Goal: Transaction & Acquisition: Purchase product/service

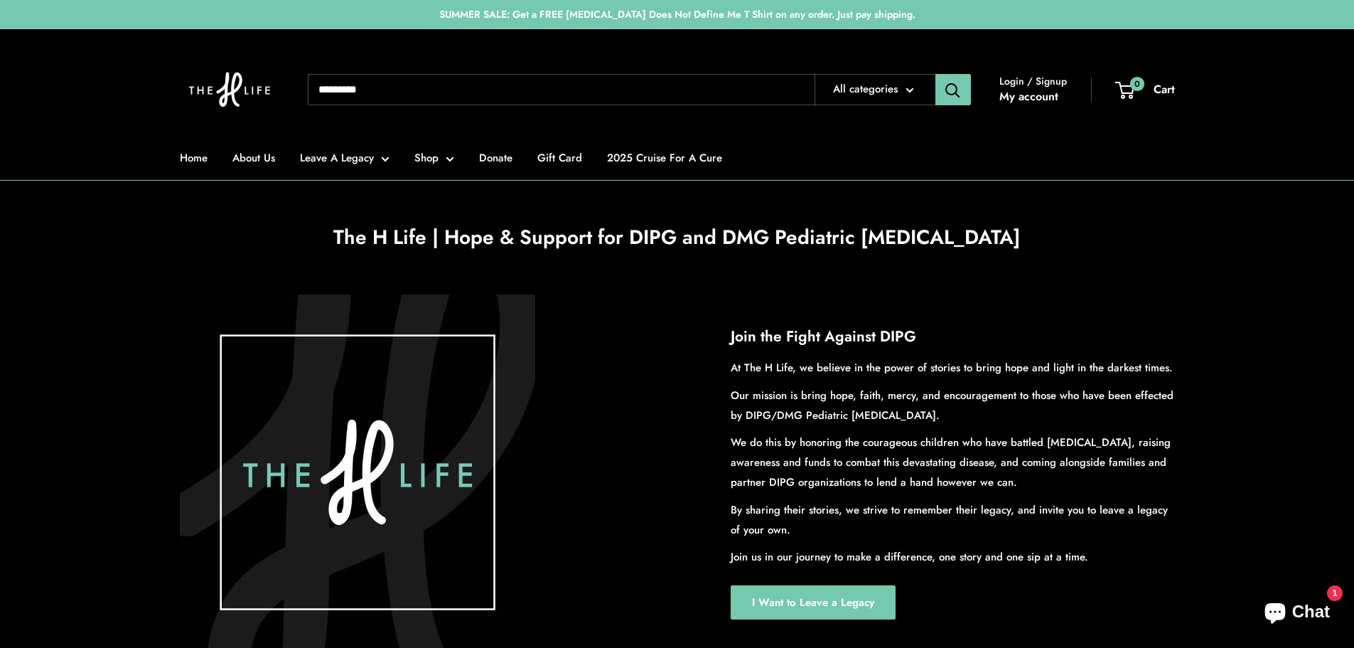
click at [542, 88] on input "Search..." at bounding box center [561, 89] width 507 height 31
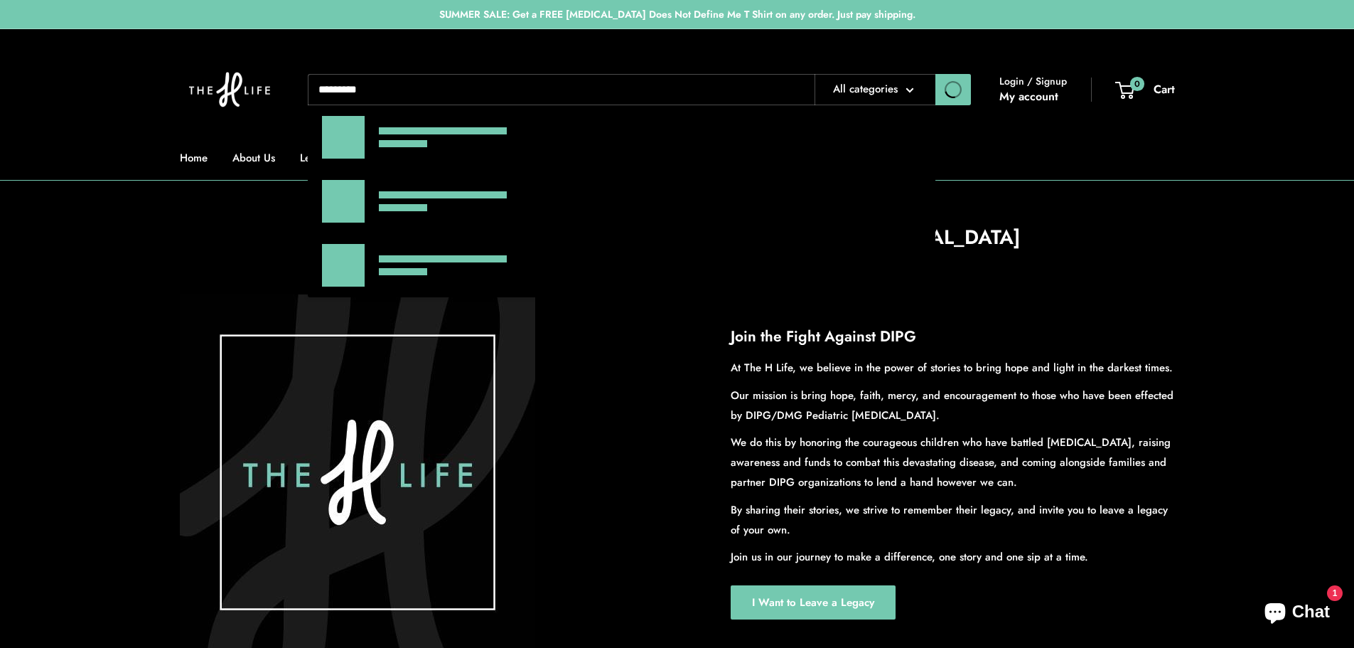
type input "*********"
click at [936, 74] on button "Search" at bounding box center [954, 89] width 36 height 31
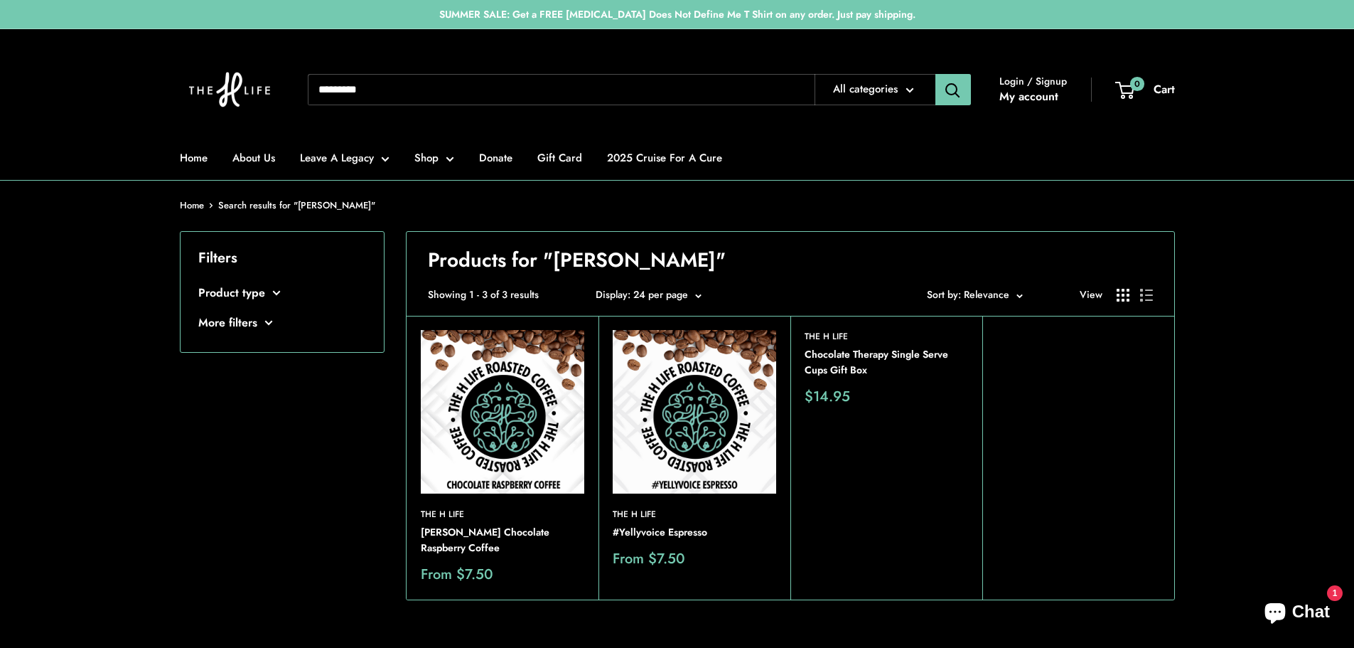
click at [0, 0] on img at bounding box center [0, 0] width 0 height 0
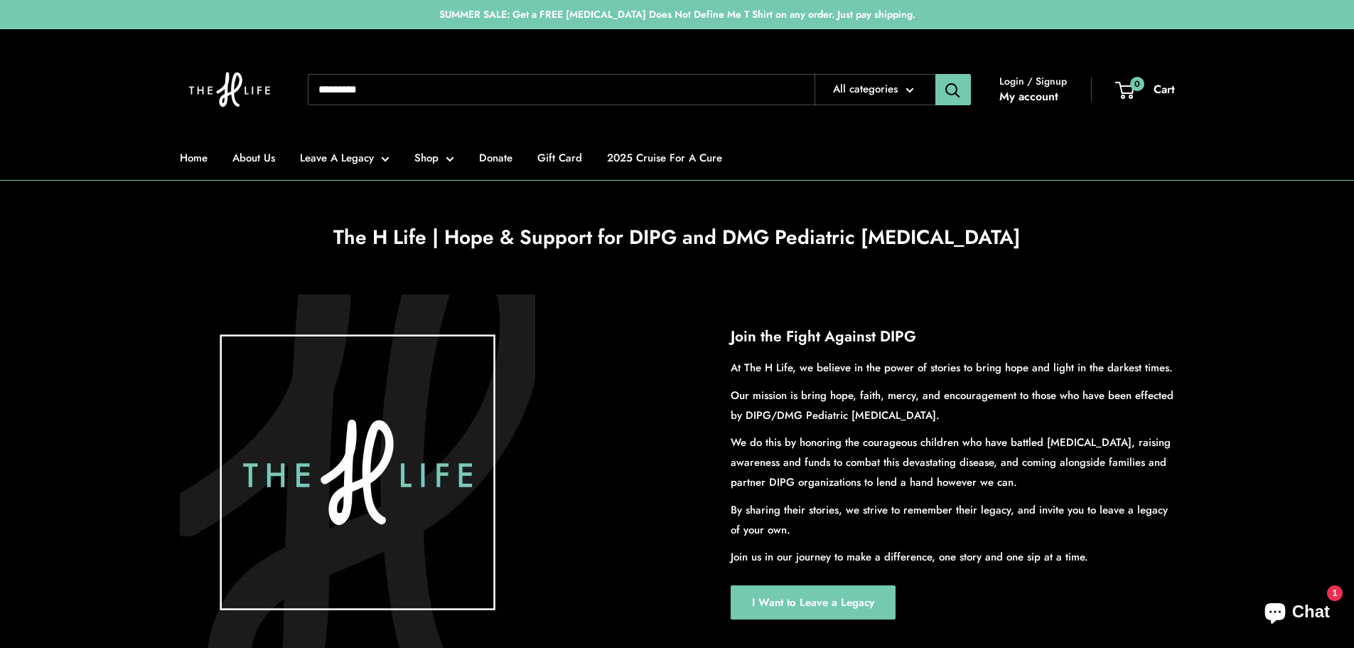
click at [367, 95] on input "Search..." at bounding box center [561, 89] width 507 height 31
type input "********"
click at [936, 74] on button "Search" at bounding box center [954, 89] width 36 height 31
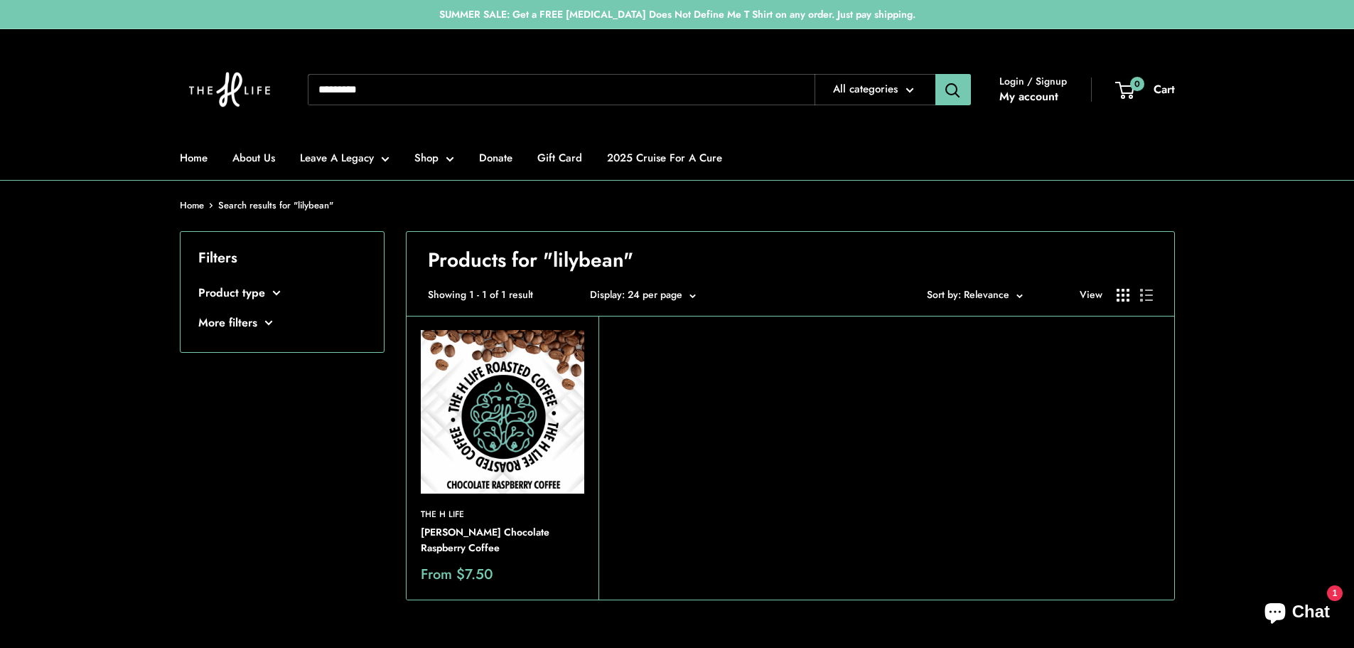
click at [0, 0] on img at bounding box center [0, 0] width 0 height 0
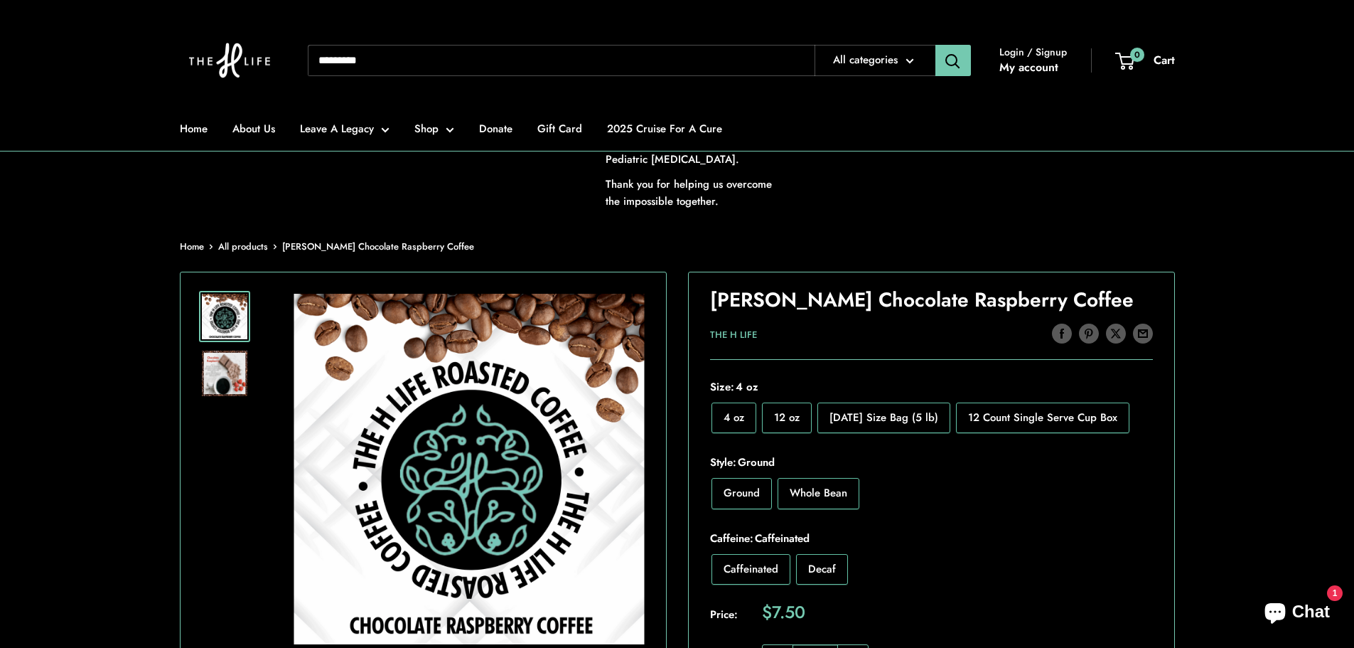
scroll to position [142, 0]
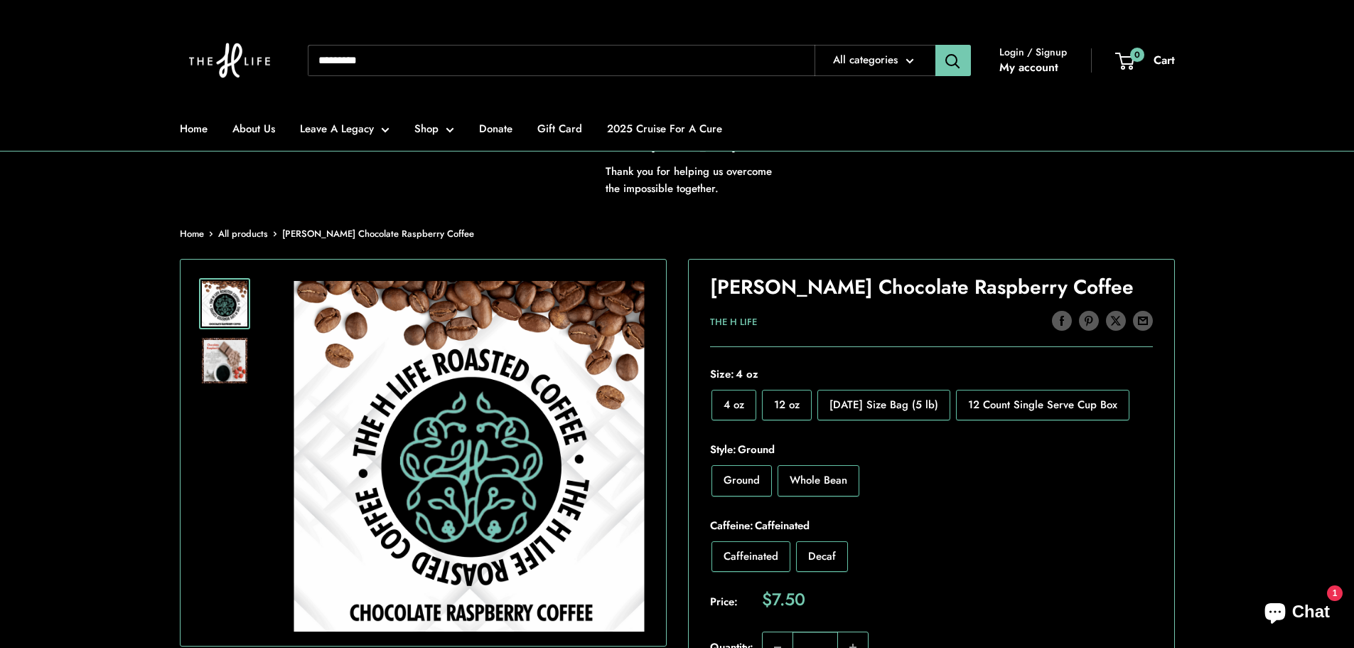
click at [215, 351] on img at bounding box center [224, 360] width 45 height 45
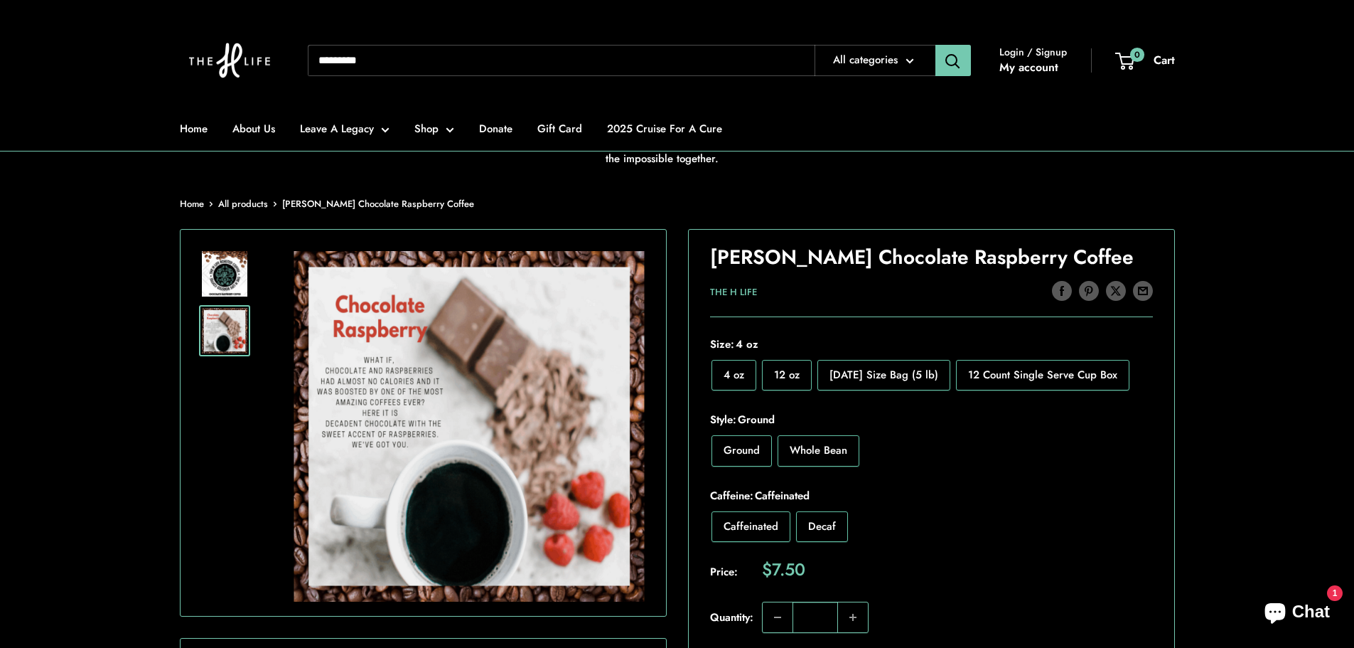
scroll to position [71, 0]
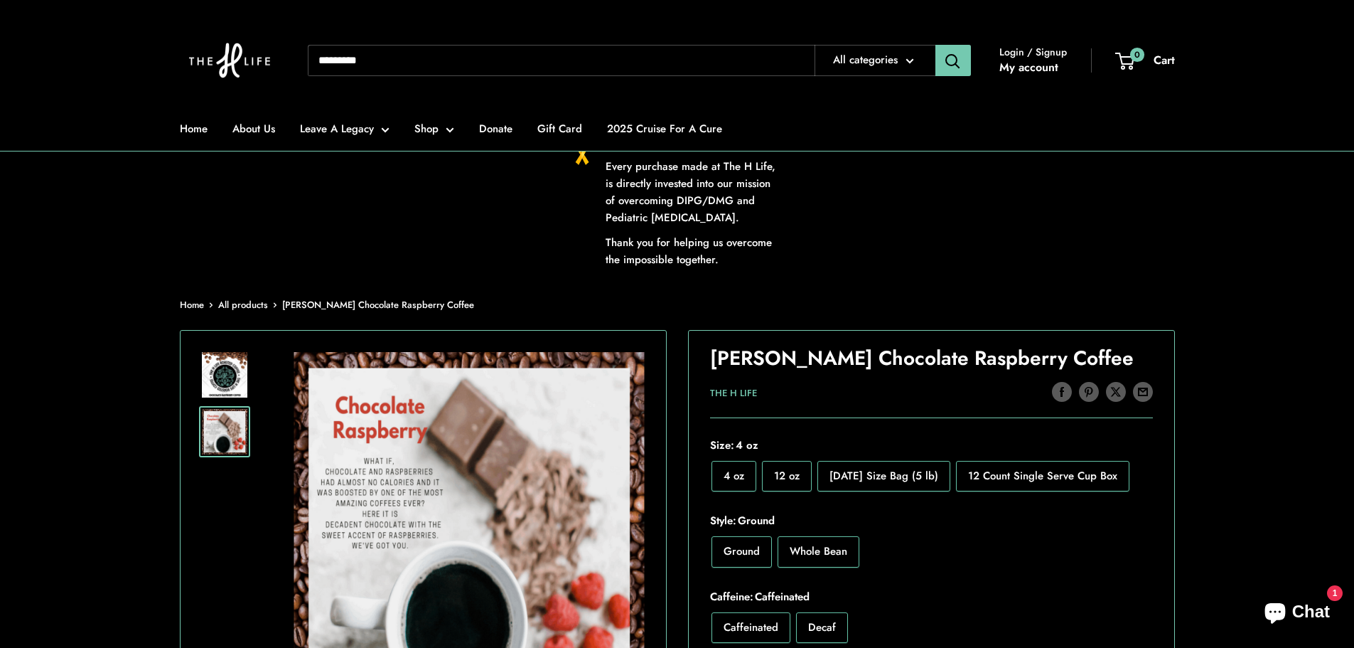
click at [229, 60] on img at bounding box center [230, 60] width 100 height 92
